Goal: Contribute content: Contribute content

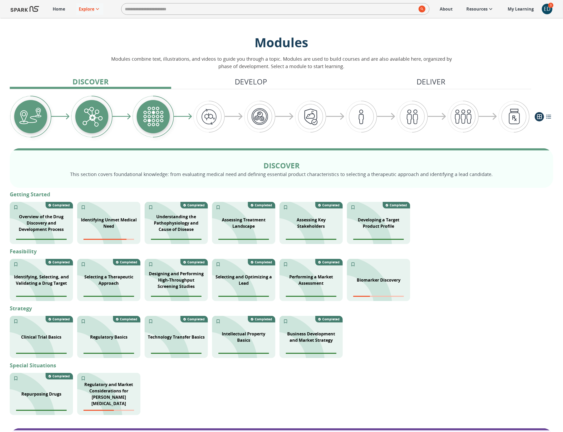
click at [547, 10] on div "ED" at bounding box center [547, 9] width 11 height 11
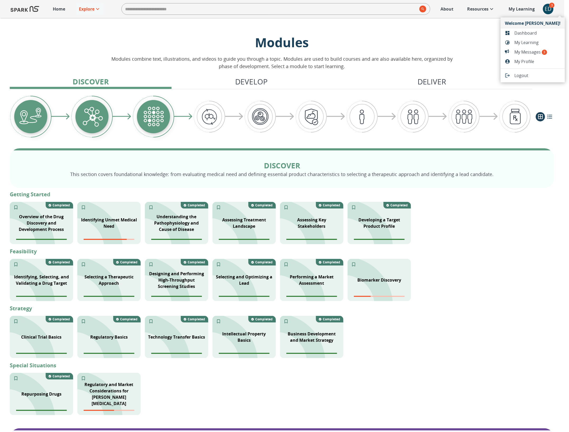
click at [533, 33] on span "Dashboard" at bounding box center [537, 33] width 46 height 6
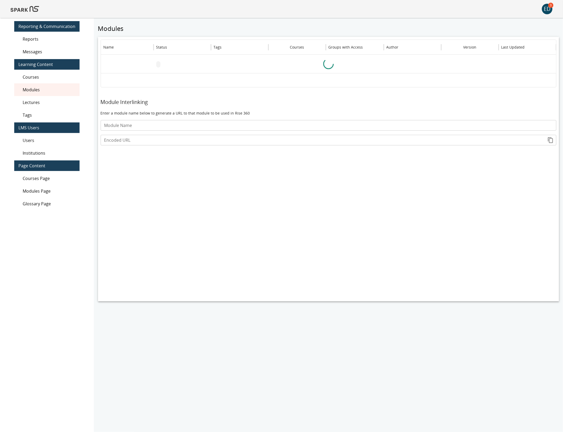
click at [45, 101] on span "Lectures" at bounding box center [49, 102] width 53 height 6
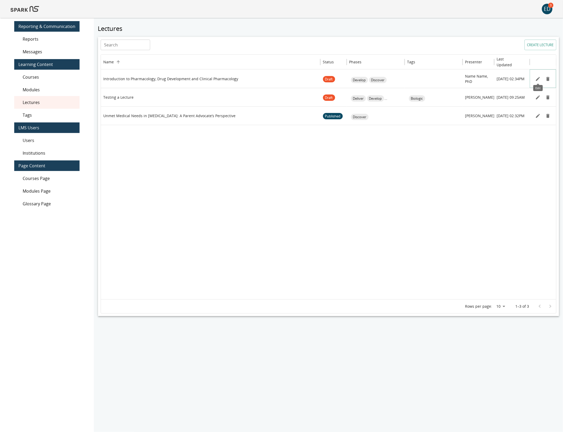
click at [537, 79] on icon "Edit" at bounding box center [538, 79] width 4 height 4
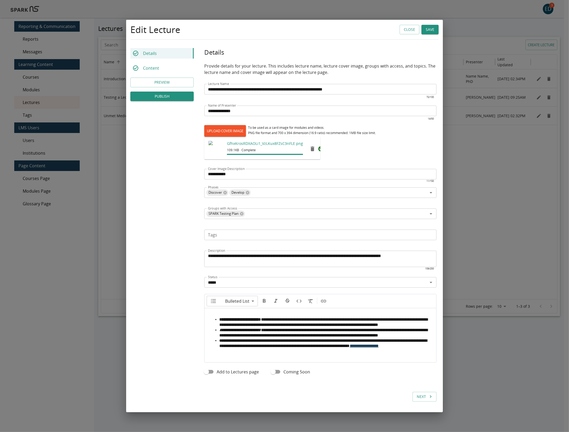
click at [167, 78] on button "PREVIEW" at bounding box center [161, 83] width 63 height 10
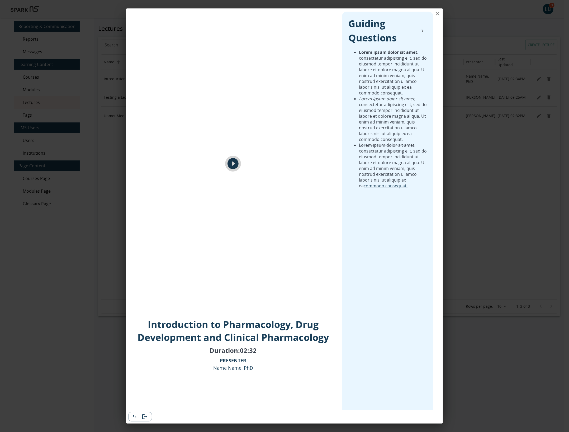
click at [229, 163] on icon "play" at bounding box center [232, 163] width 11 height 11
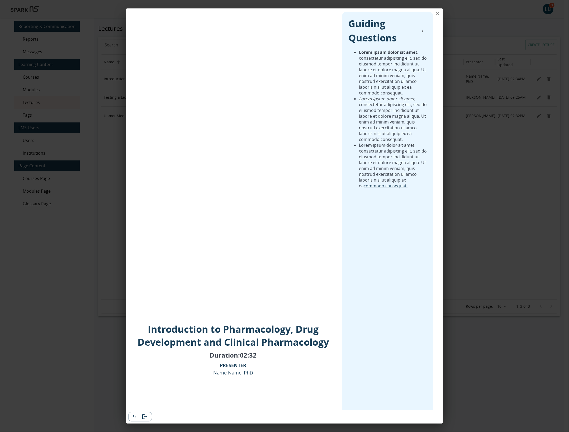
click at [140, 415] on button "Exit" at bounding box center [140, 417] width 24 height 10
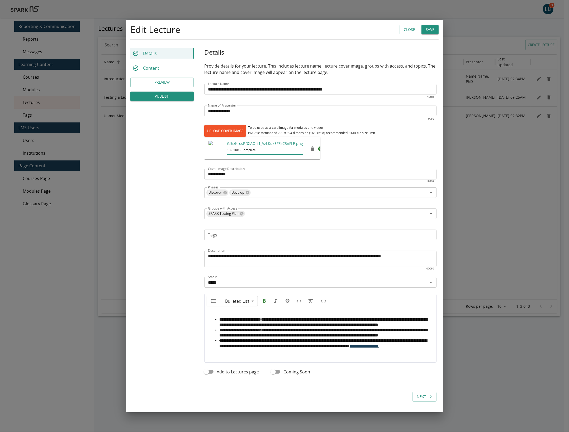
click at [409, 25] on button "Close" at bounding box center [409, 30] width 20 height 10
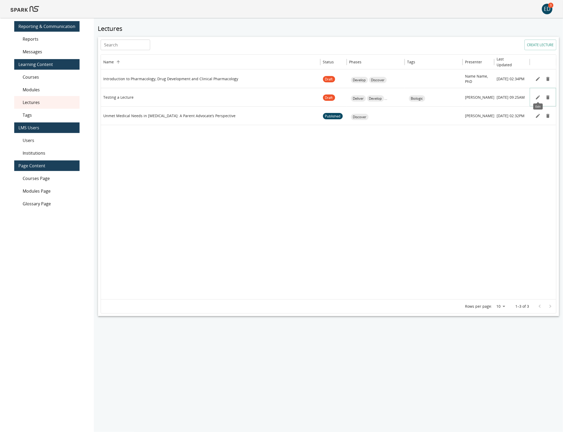
click at [537, 98] on icon "Edit" at bounding box center [538, 97] width 4 height 4
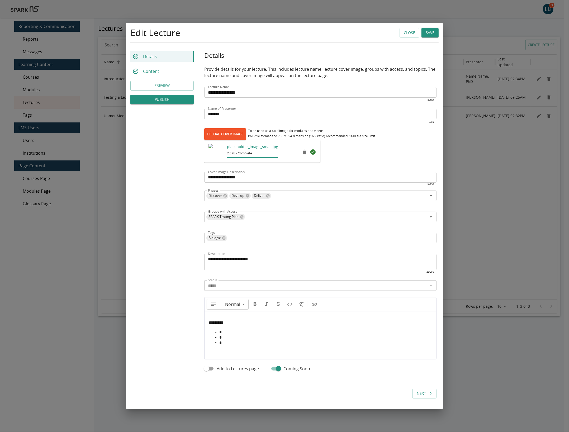
click at [166, 86] on button "PREVIEW" at bounding box center [161, 86] width 63 height 10
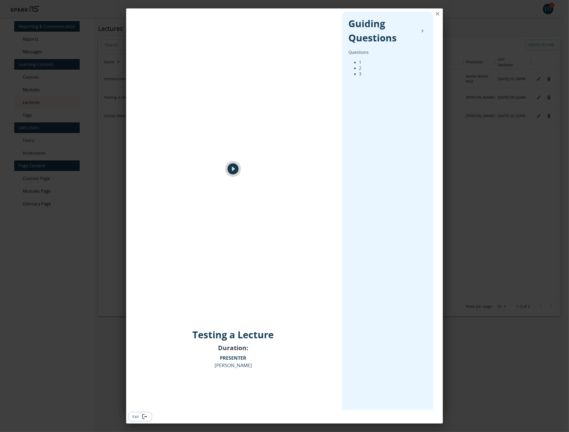
click at [232, 170] on icon "play" at bounding box center [232, 168] width 11 height 11
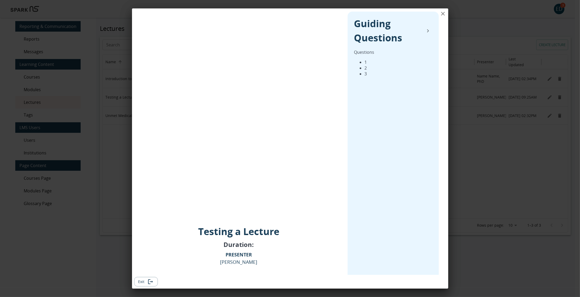
click at [138, 281] on button "Exit" at bounding box center [146, 282] width 24 height 10
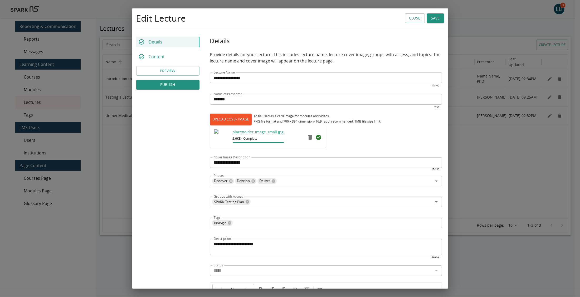
click at [412, 18] on button "Close" at bounding box center [415, 18] width 20 height 10
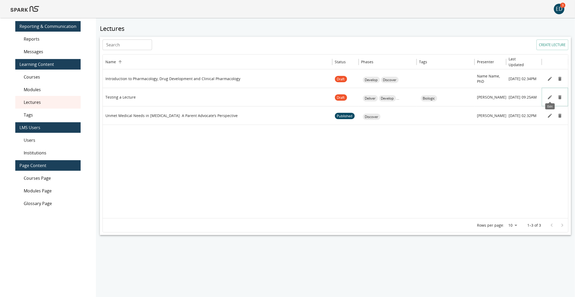
click at [549, 97] on icon "Edit" at bounding box center [550, 97] width 5 height 5
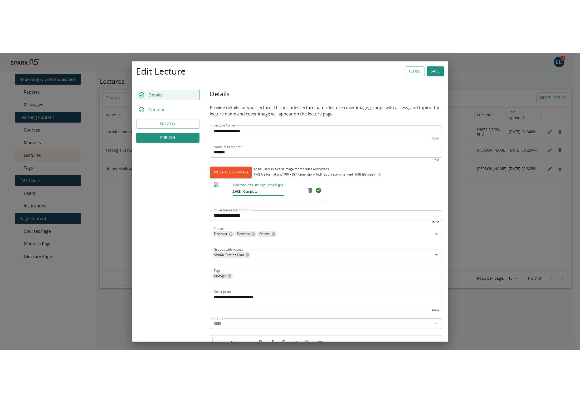
scroll to position [21, 0]
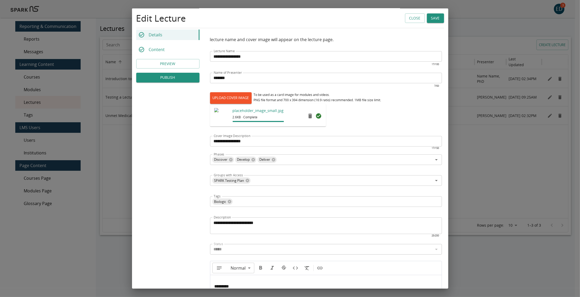
click at [171, 62] on button "PREVIEW" at bounding box center [167, 64] width 63 height 10
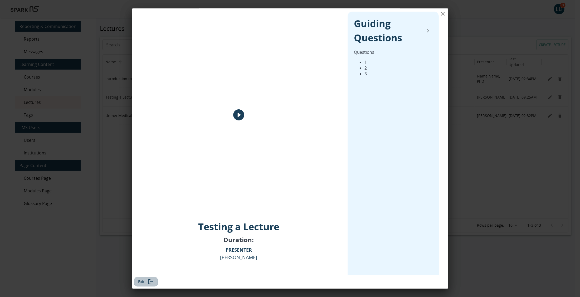
click at [142, 282] on button "Exit" at bounding box center [146, 282] width 24 height 10
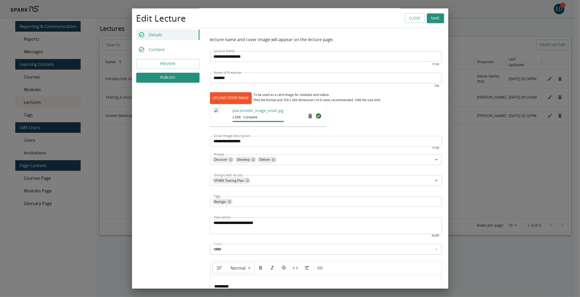
click at [410, 20] on button "Close" at bounding box center [415, 18] width 20 height 10
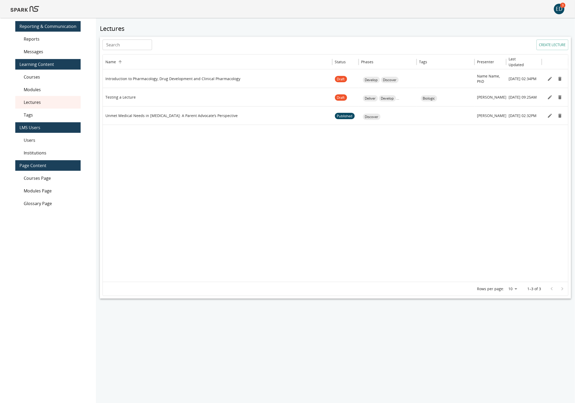
click at [560, 8] on div "ED" at bounding box center [559, 9] width 11 height 11
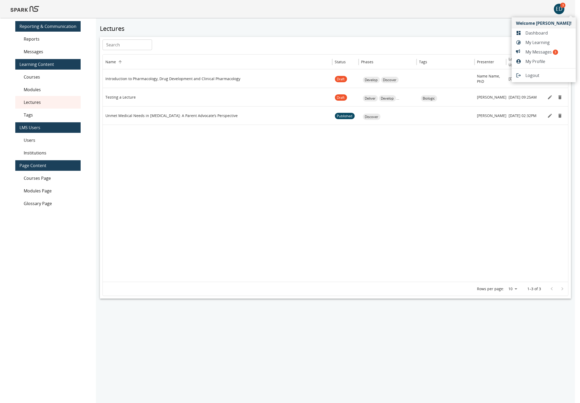
click at [527, 6] on div at bounding box center [290, 201] width 580 height 403
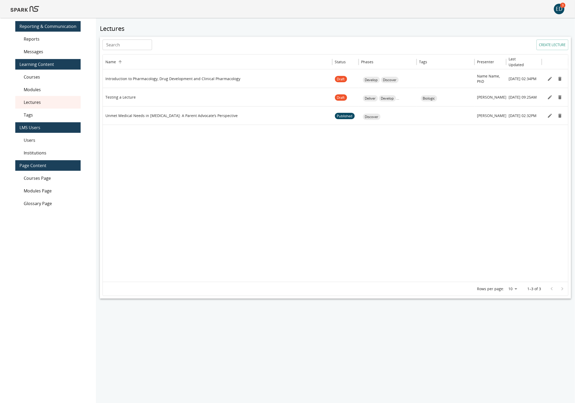
click at [559, 9] on div "ED" at bounding box center [559, 9] width 11 height 11
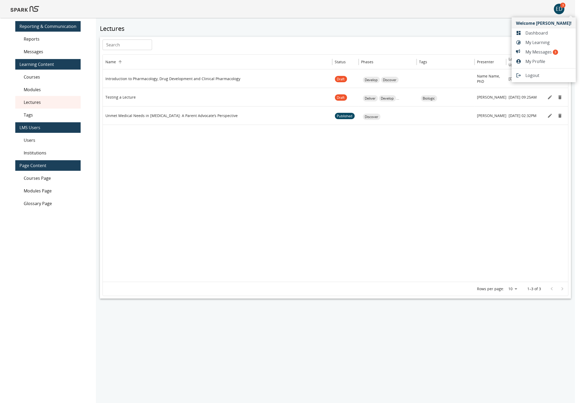
click at [149, 19] on div at bounding box center [290, 201] width 580 height 403
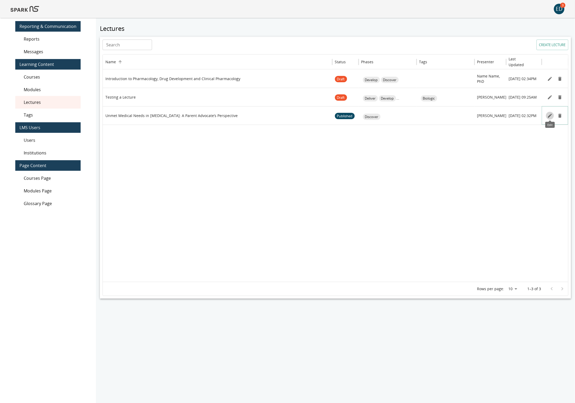
click at [548, 115] on icon "Edit" at bounding box center [550, 115] width 5 height 5
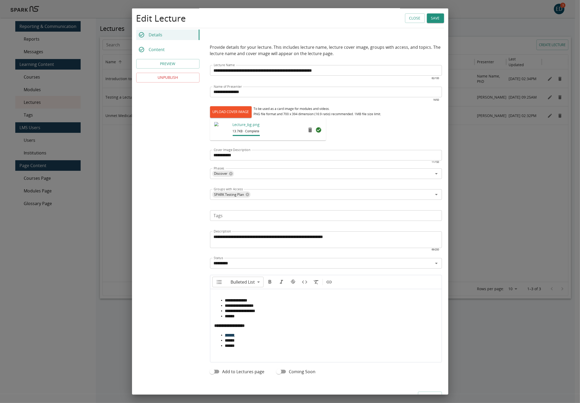
scroll to position [24, 0]
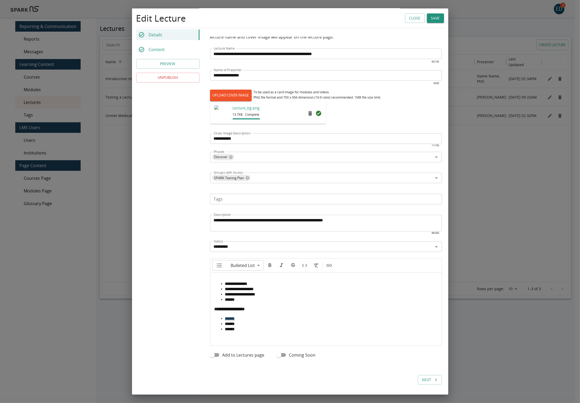
click at [419, 379] on button "Next" at bounding box center [430, 380] width 24 height 10
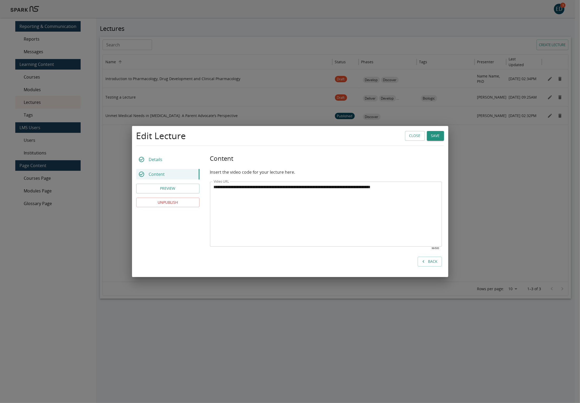
scroll to position [0, 0]
click at [249, 188] on textarea "**********" at bounding box center [326, 214] width 225 height 61
click at [249, 187] on textarea "**********" at bounding box center [326, 214] width 225 height 61
click at [294, 203] on textarea "**********" at bounding box center [326, 214] width 225 height 61
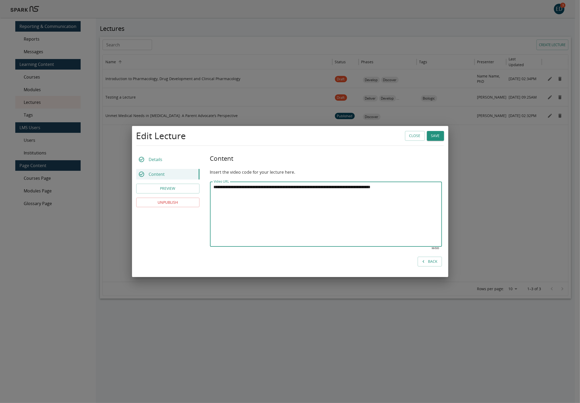
click at [173, 187] on button "PREVIEW" at bounding box center [167, 189] width 63 height 10
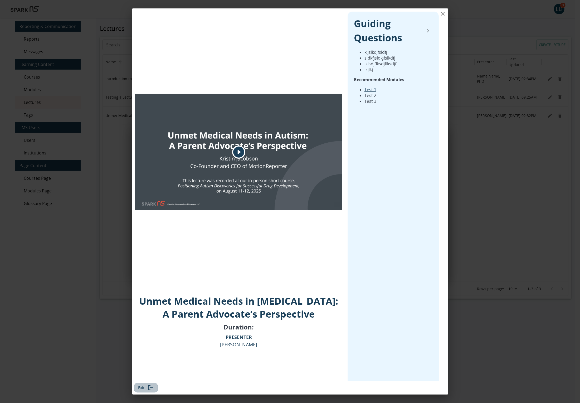
click at [142, 388] on button "Exit" at bounding box center [146, 388] width 24 height 10
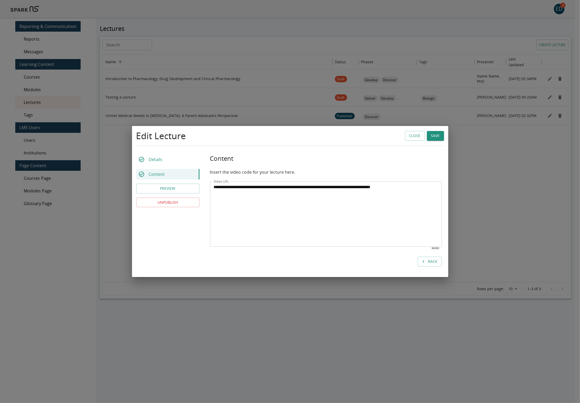
click at [415, 133] on button "Close" at bounding box center [415, 136] width 20 height 10
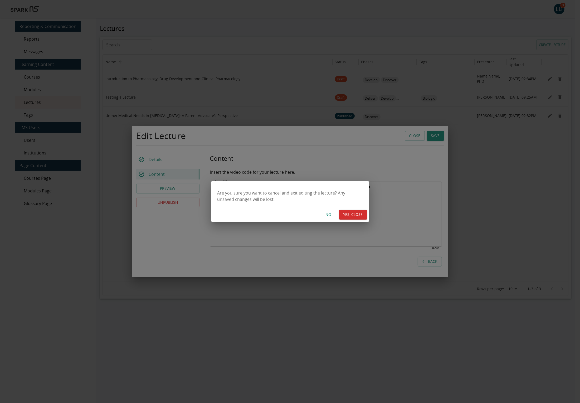
click at [350, 215] on button "YES, CLOSE" at bounding box center [353, 215] width 28 height 10
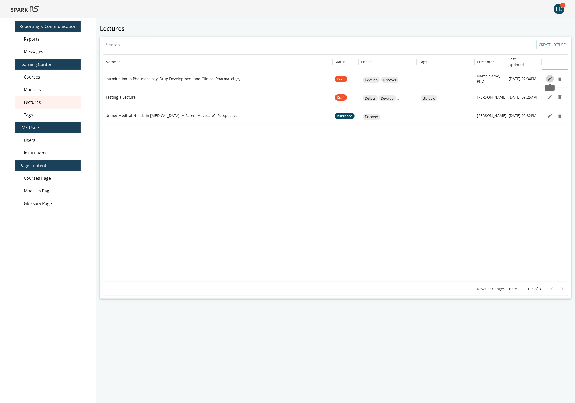
click at [548, 79] on icon "Edit" at bounding box center [550, 78] width 5 height 5
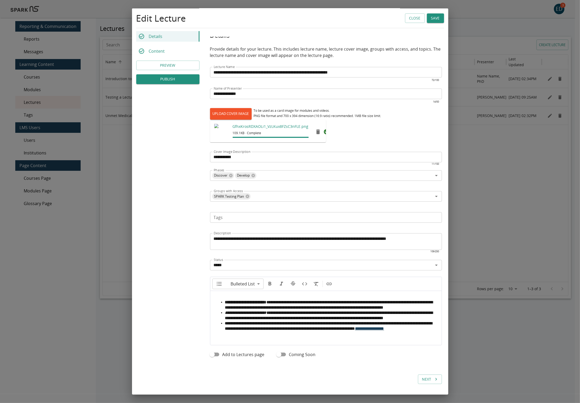
scroll to position [21, 0]
click at [418, 379] on button "Next" at bounding box center [430, 380] width 24 height 10
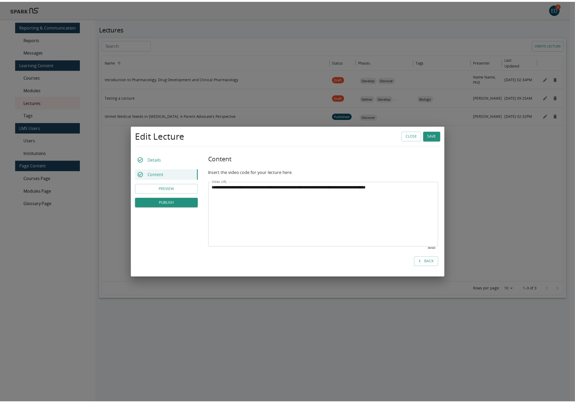
scroll to position [0, 0]
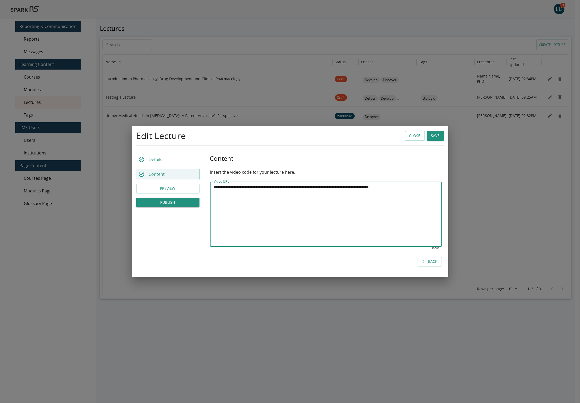
click at [239, 187] on textarea "**********" at bounding box center [326, 214] width 225 height 61
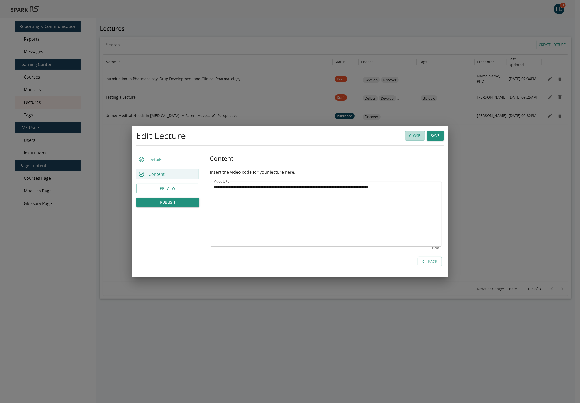
click at [418, 136] on button "Close" at bounding box center [415, 136] width 20 height 10
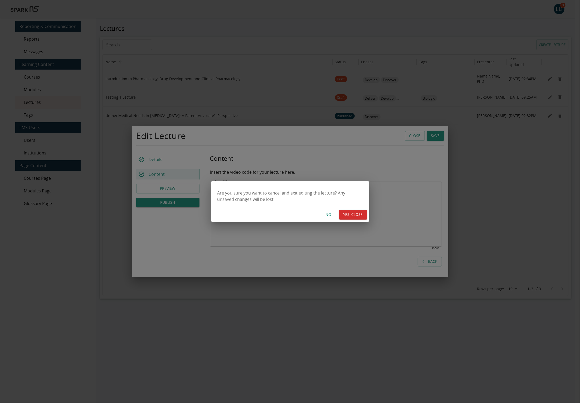
click at [350, 216] on button "YES, CLOSE" at bounding box center [353, 215] width 28 height 10
